Goal: Task Accomplishment & Management: Manage account settings

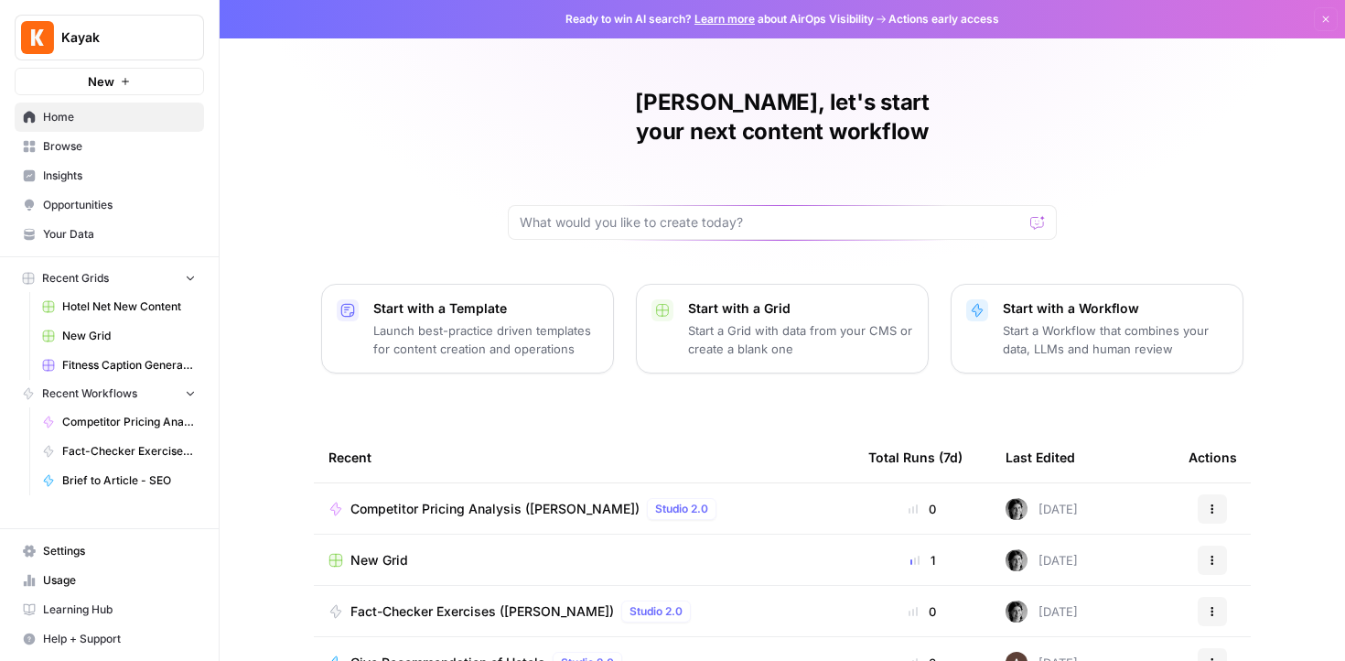
click at [143, 140] on span "Browse" at bounding box center [119, 146] width 153 height 16
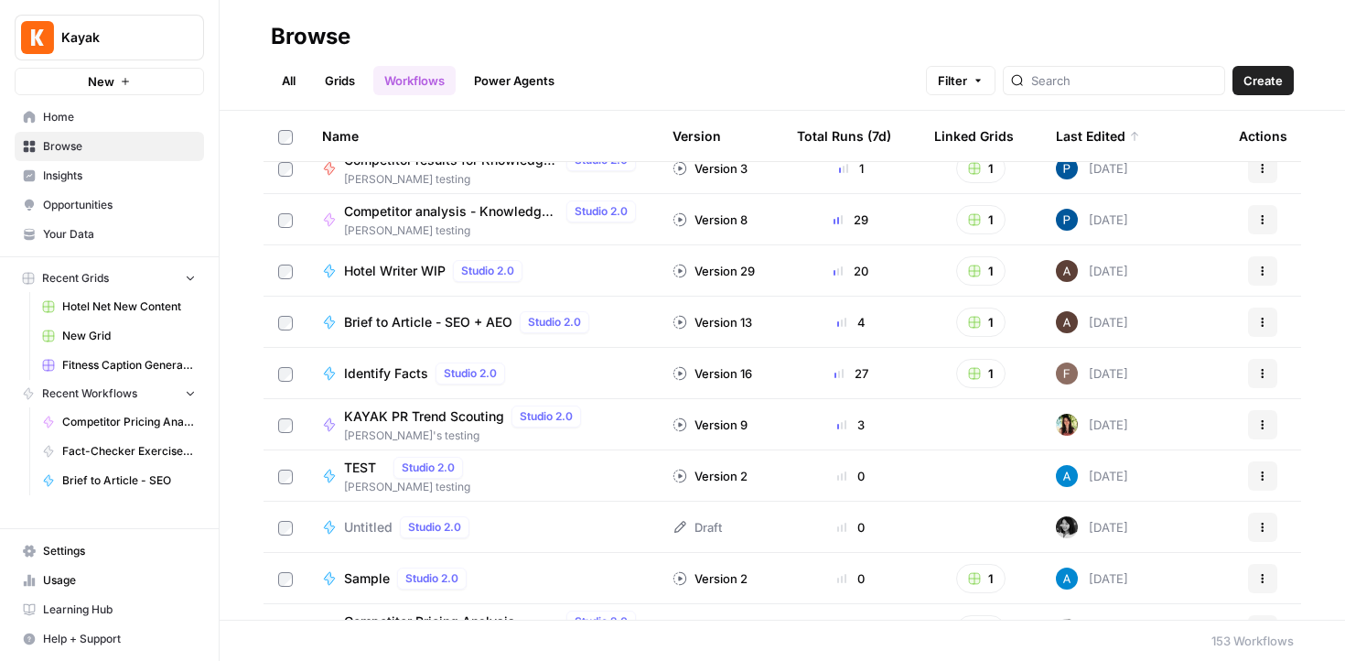
scroll to position [126, 0]
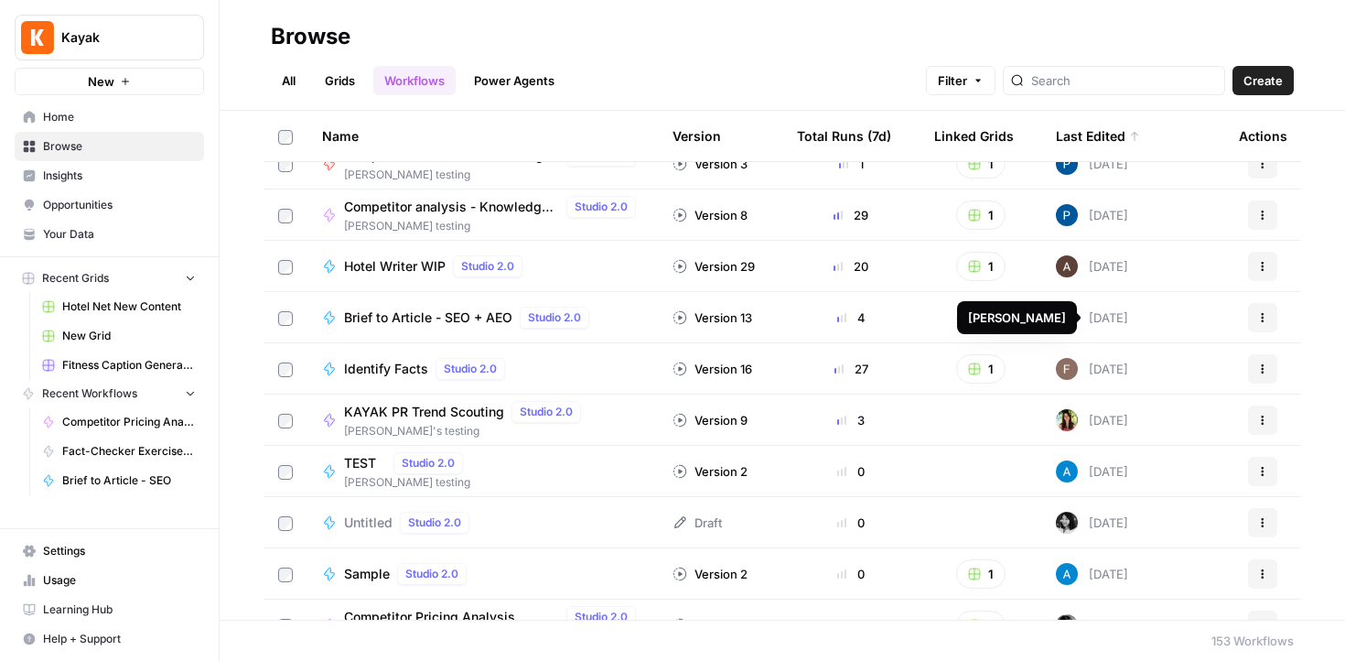
click at [1098, 318] on div "[DATE]" at bounding box center [1092, 317] width 72 height 22
click at [1071, 320] on img at bounding box center [1067, 317] width 22 height 22
click at [102, 547] on span "Settings" at bounding box center [119, 551] width 153 height 16
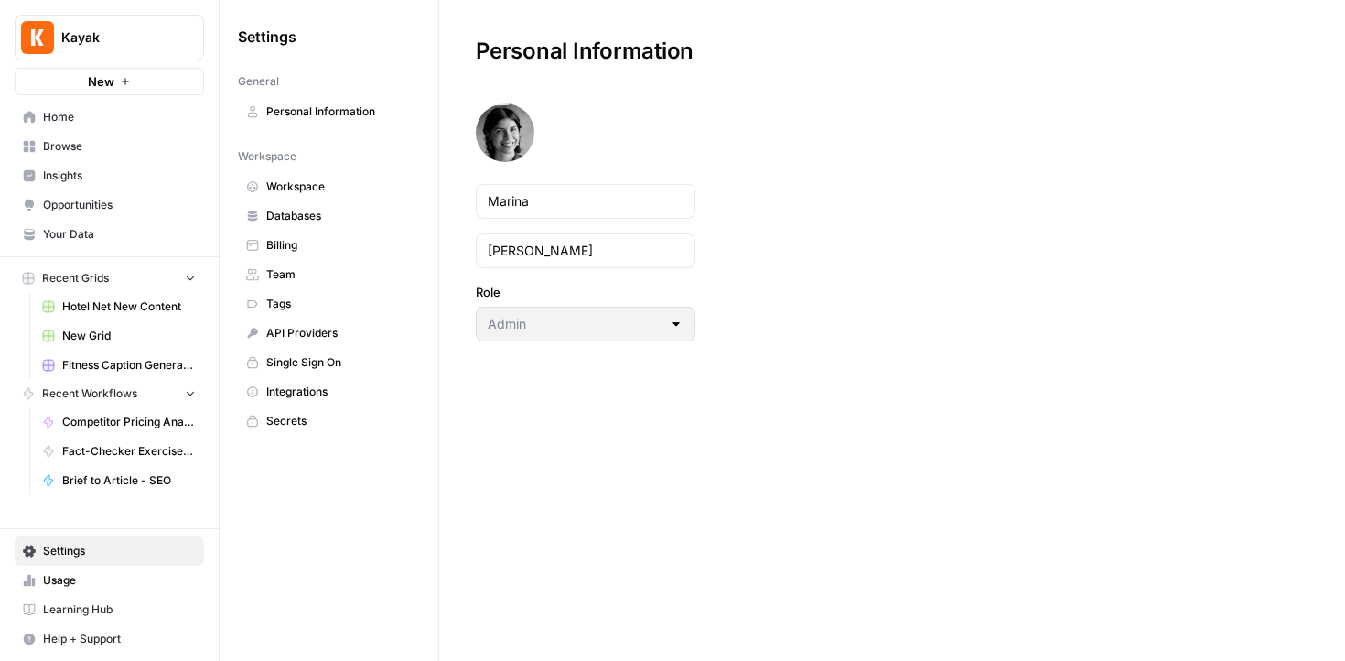
click at [279, 166] on nav "Workspace Workspace Databases Billing Team Tags API Providers Single Sign On In…" at bounding box center [329, 288] width 182 height 295
click at [279, 177] on link "Workspace" at bounding box center [329, 186] width 182 height 29
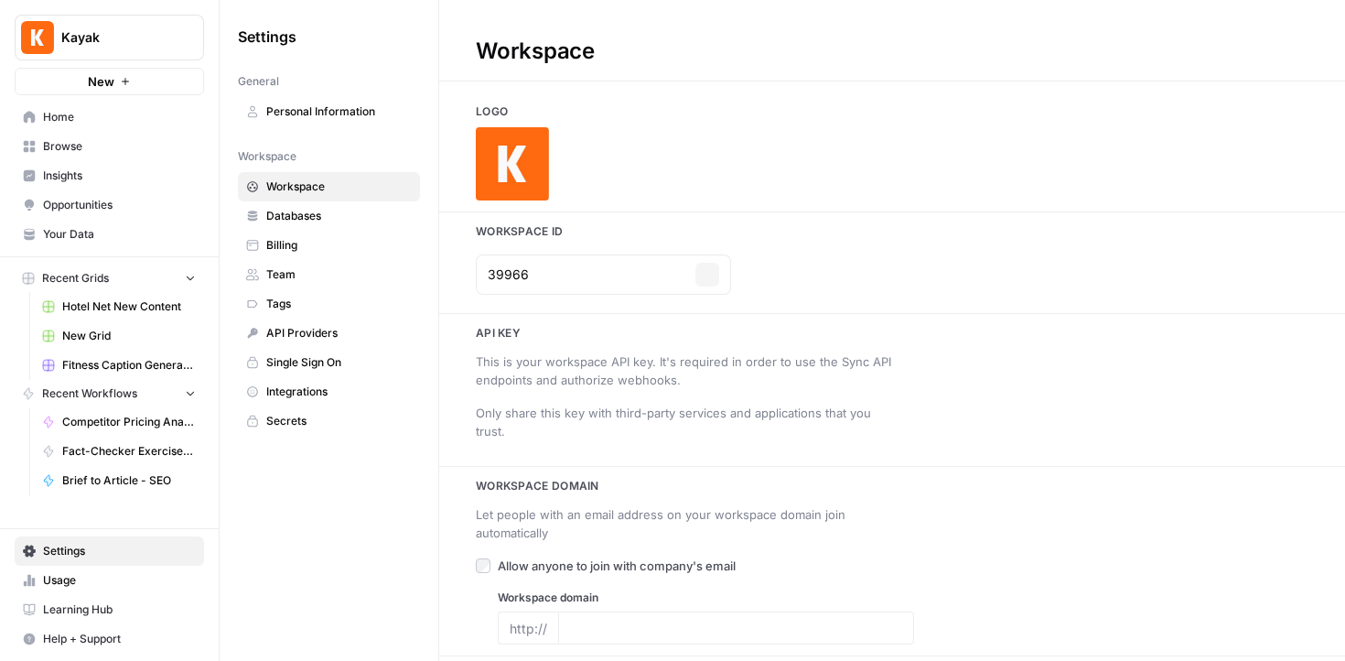
type input "[URL][DOMAIN_NAME]"
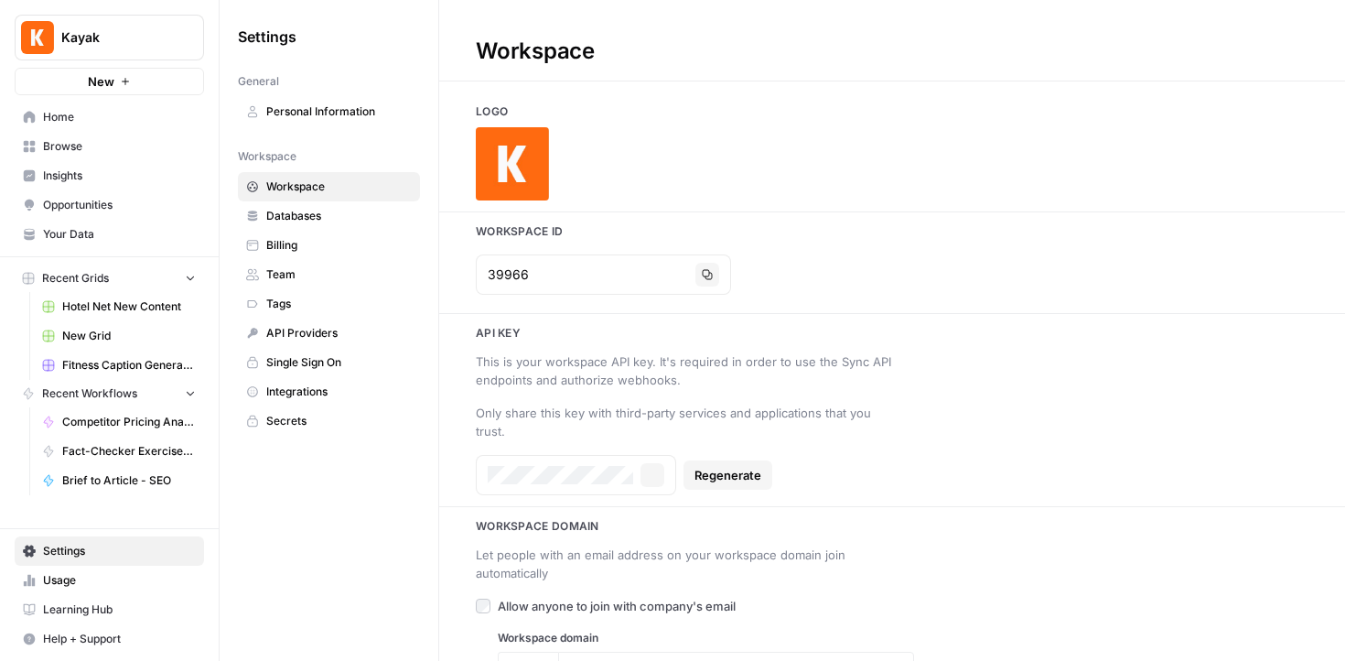
click at [279, 269] on span "Team" at bounding box center [338, 274] width 145 height 16
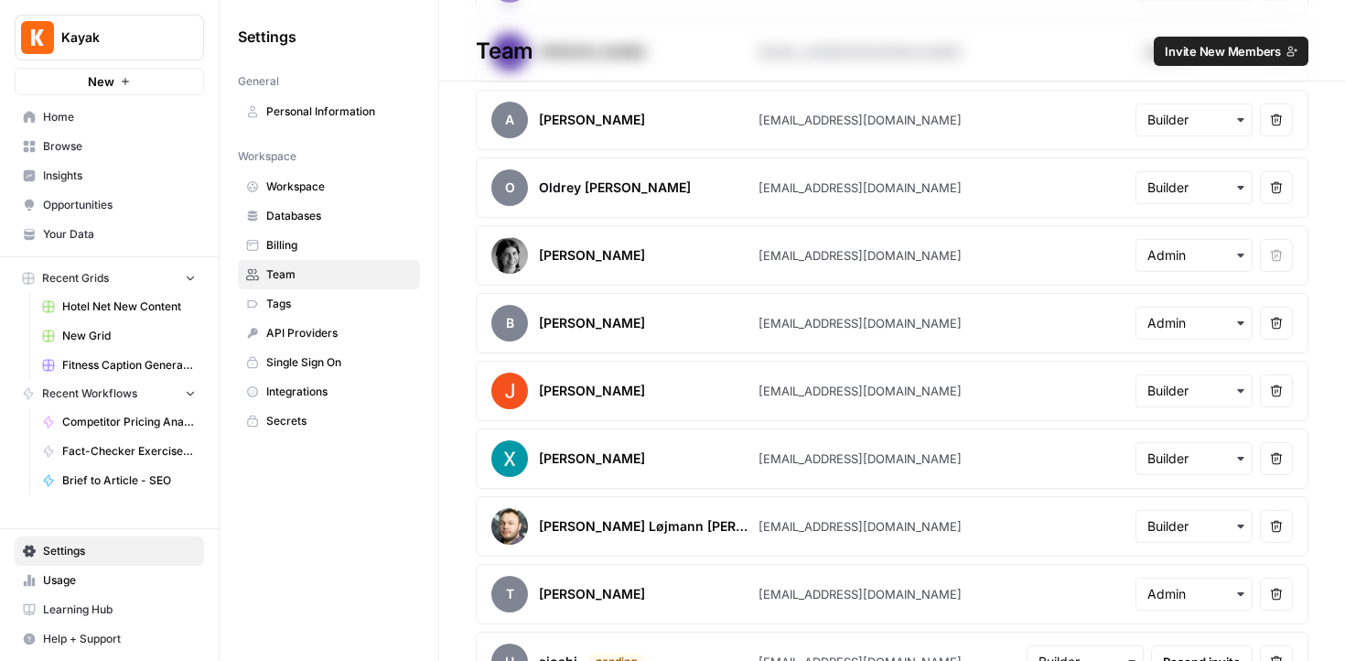
scroll to position [1974, 0]
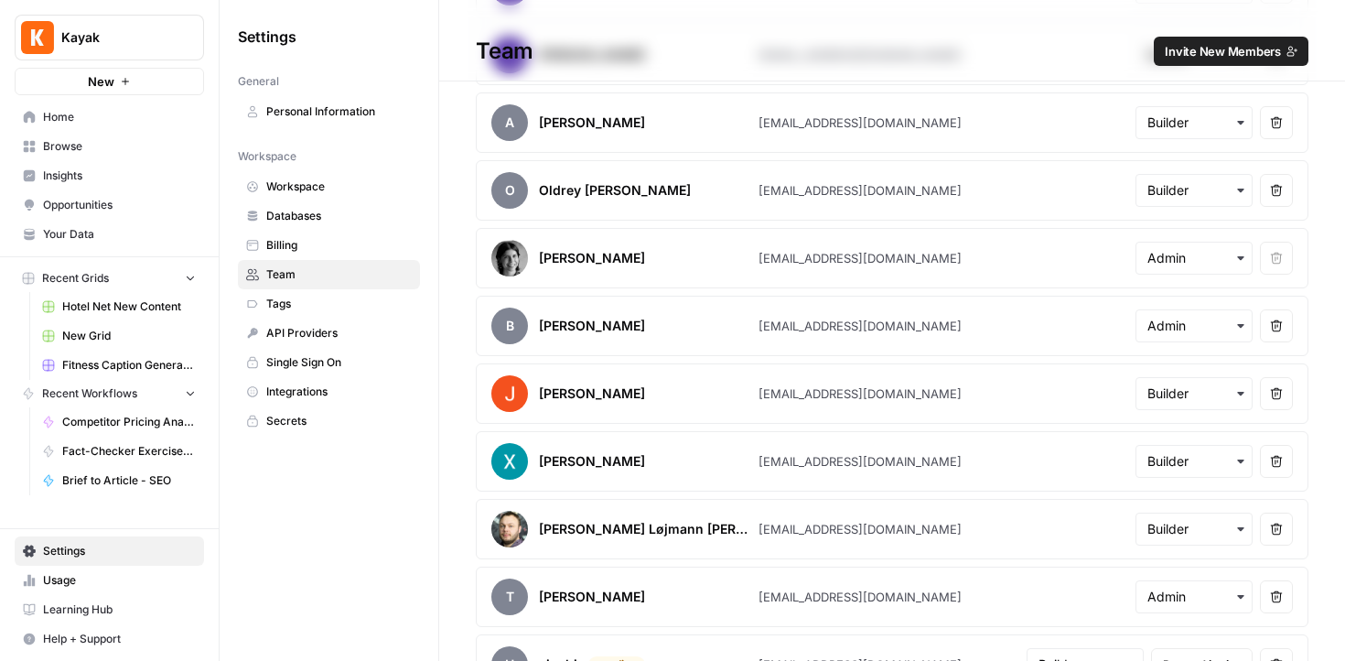
click at [327, 364] on span "Single Sign On" at bounding box center [338, 362] width 145 height 16
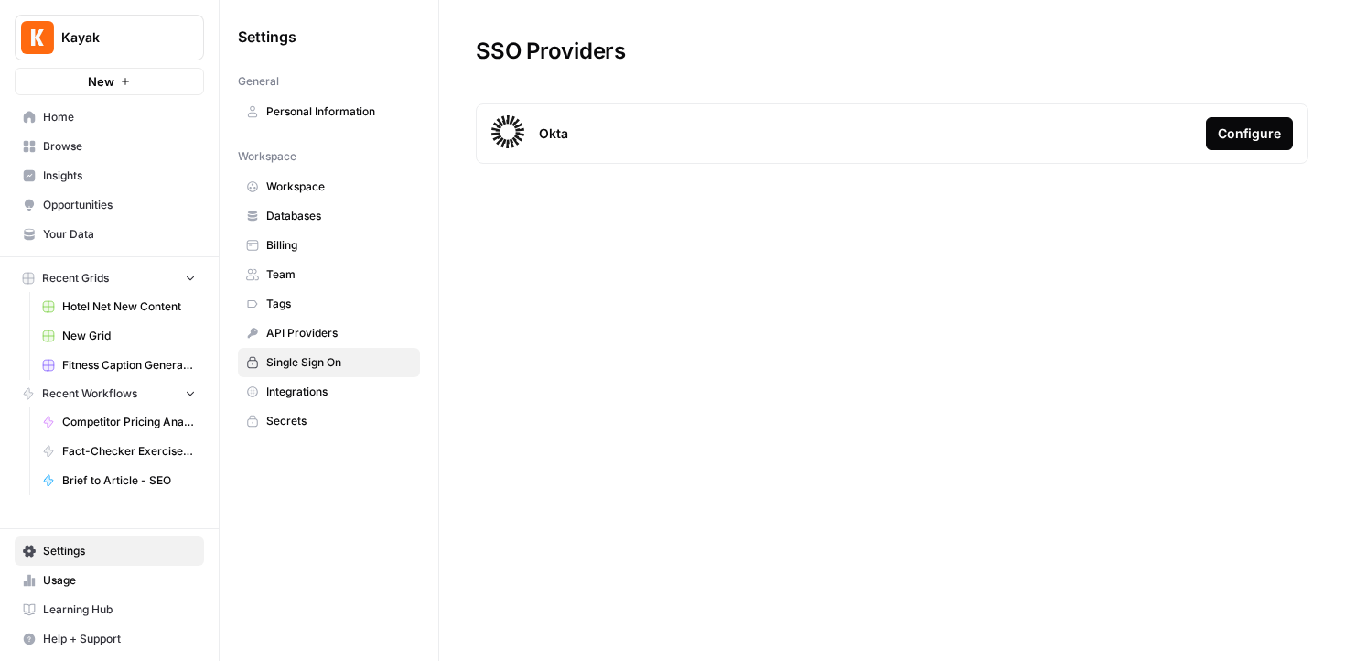
click at [327, 339] on span "API Providers" at bounding box center [338, 333] width 145 height 16
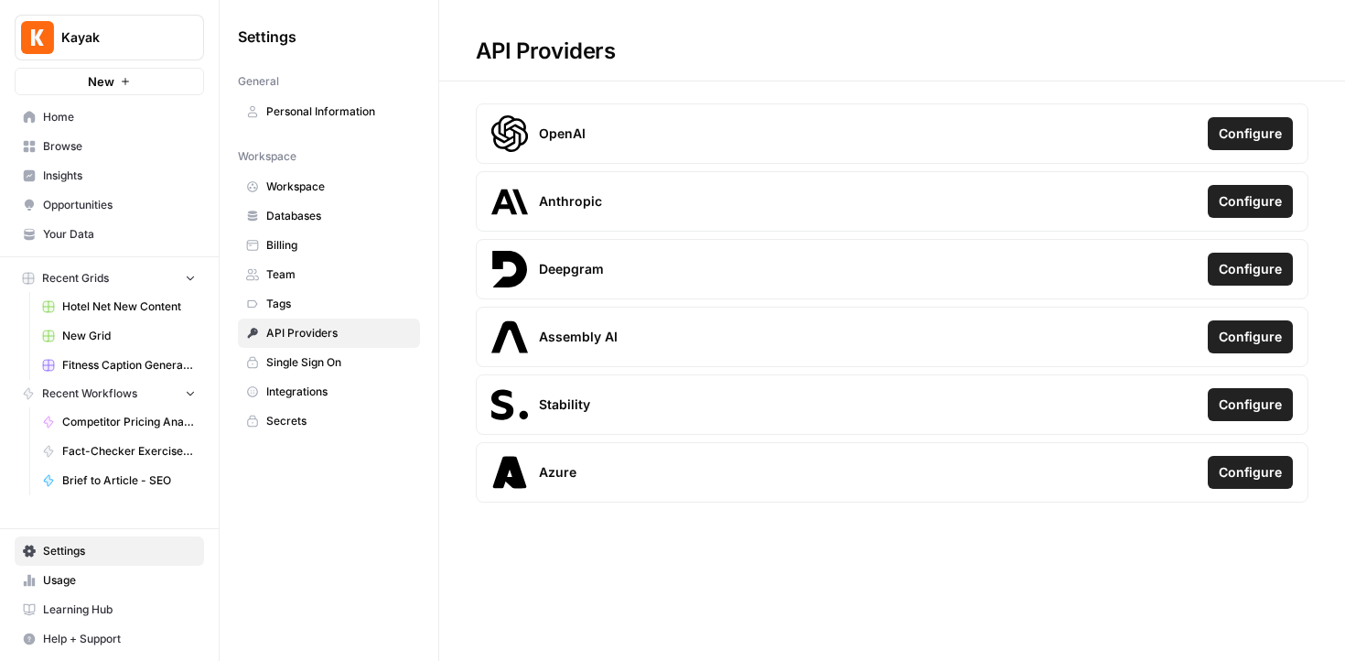
click at [341, 253] on link "Billing" at bounding box center [329, 245] width 182 height 29
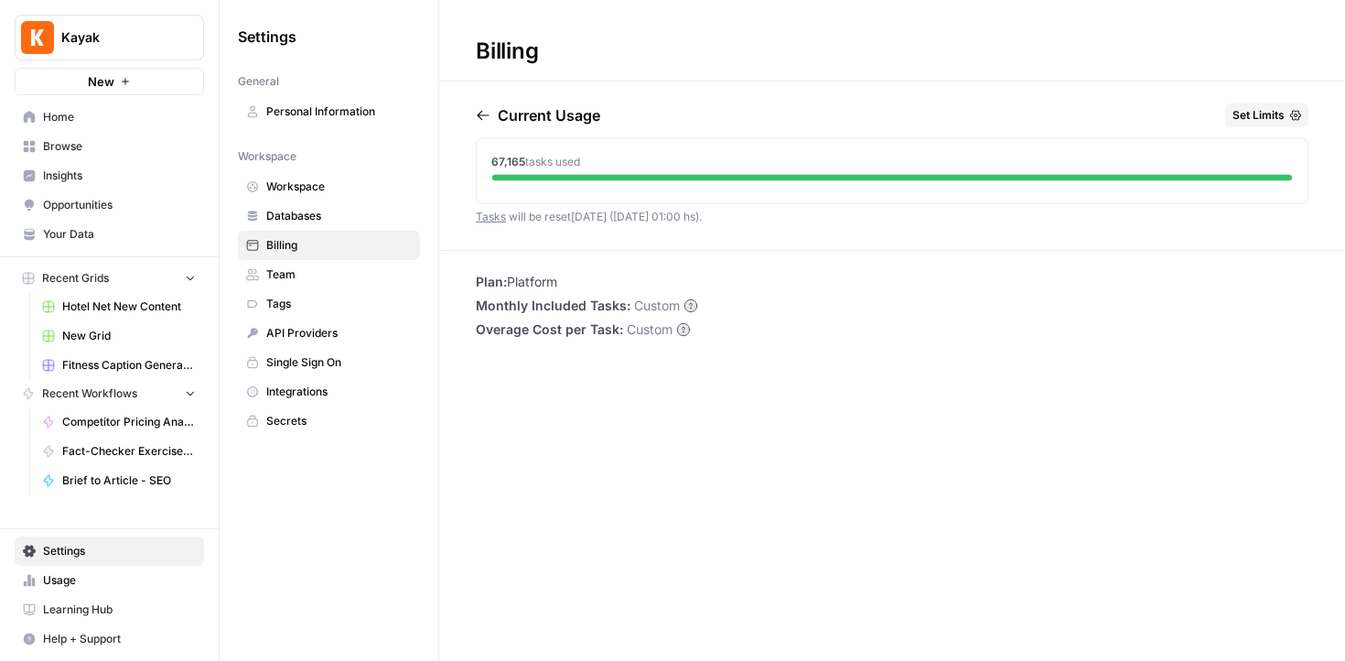
drag, startPoint x: 532, startPoint y: 214, endPoint x: 589, endPoint y: 214, distance: 56.7
click at [589, 214] on span "Tasks will be reset [DATE] ([DATE] 01:00 hs) ." at bounding box center [589, 217] width 226 height 14
click at [489, 214] on link "Tasks" at bounding box center [491, 217] width 30 height 14
